Goal: Navigation & Orientation: Find specific page/section

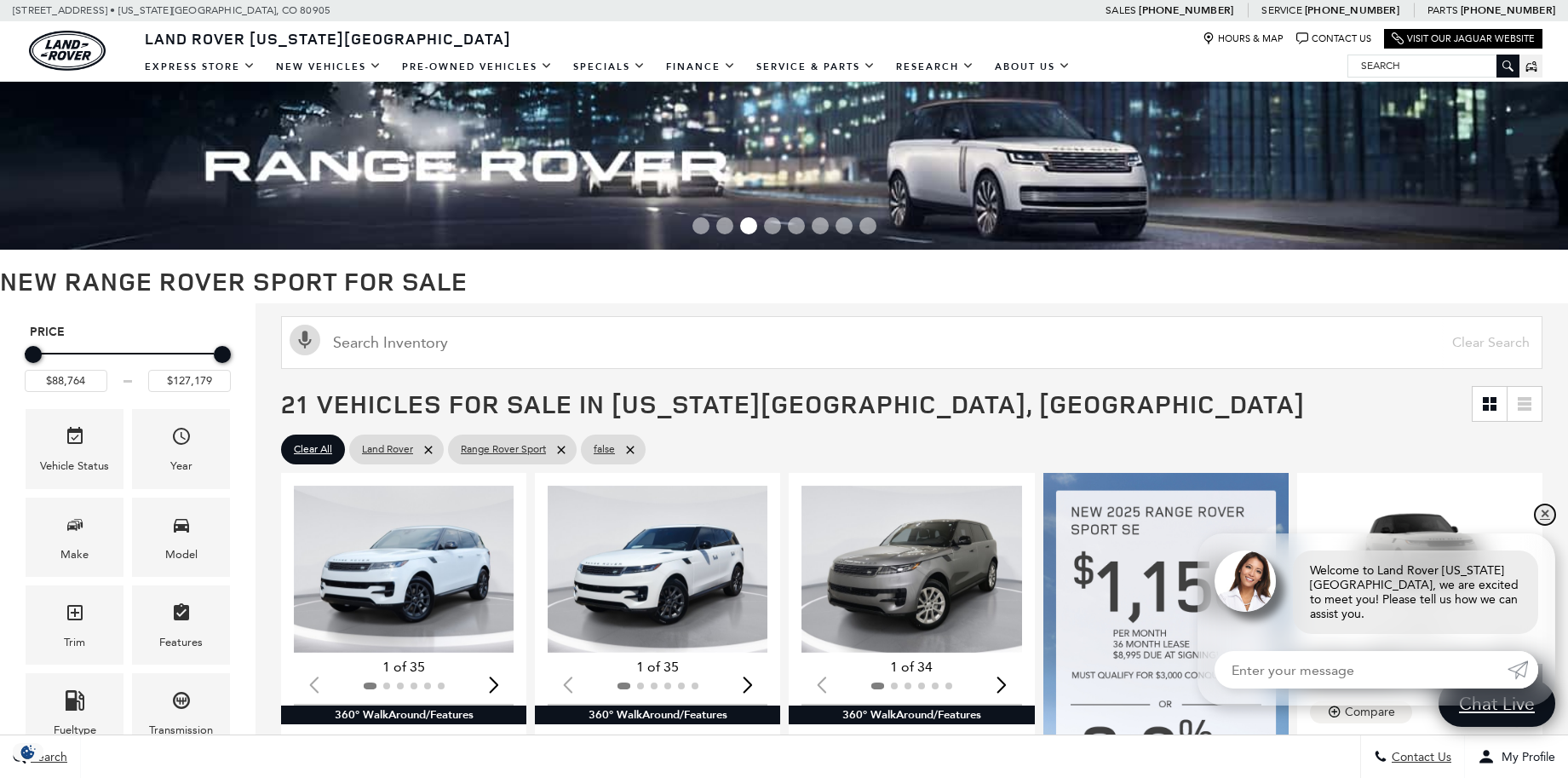
click at [1544, 524] on link "✕" at bounding box center [1545, 515] width 21 height 21
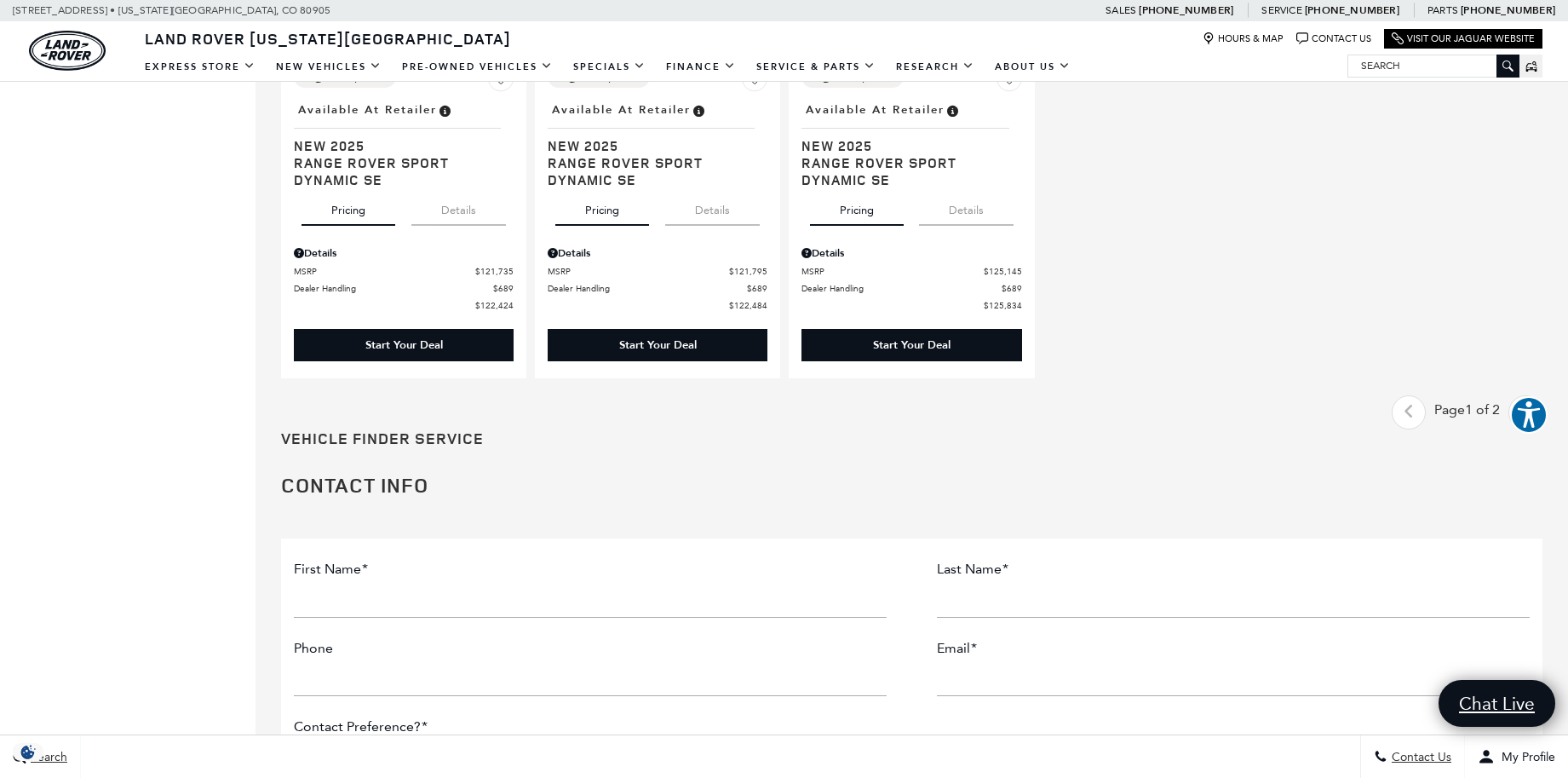
scroll to position [2688, 0]
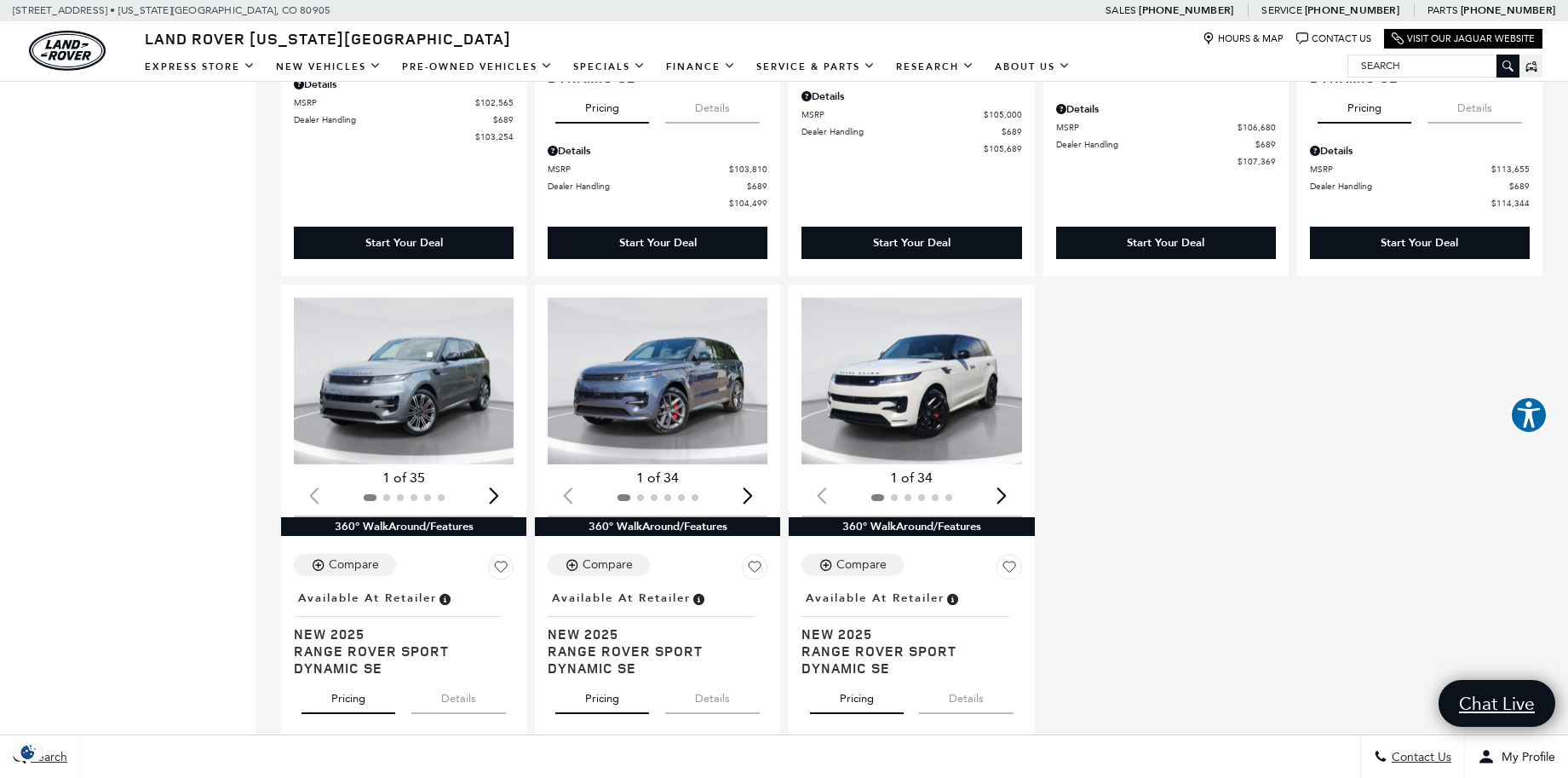
click at [70, 32] on img "land-rover" at bounding box center [67, 51] width 76 height 40
